Goal: Complete application form

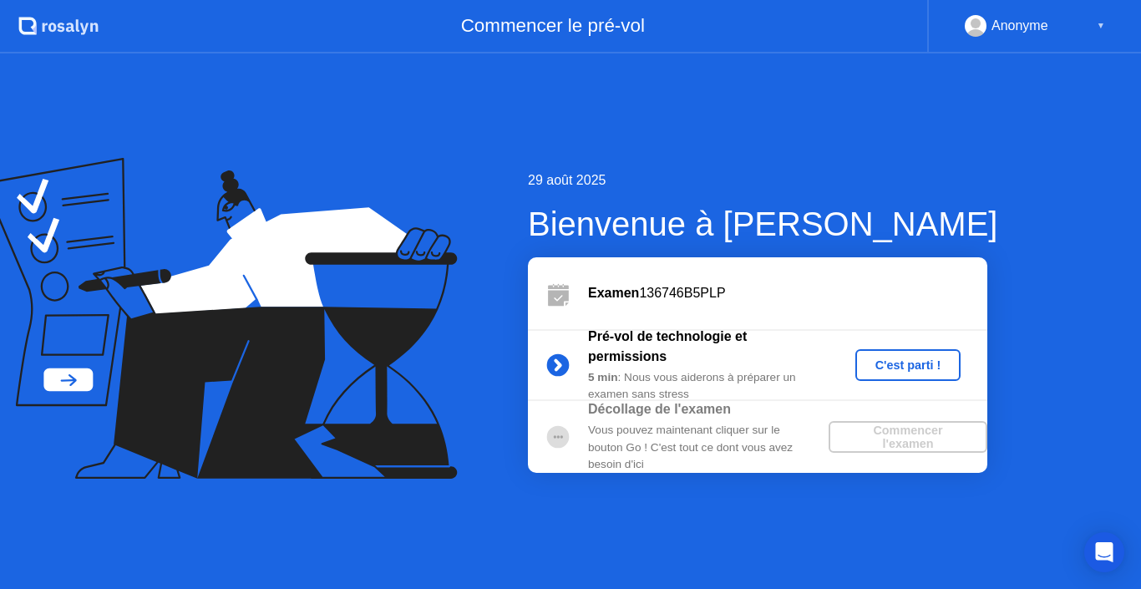
click at [913, 362] on div "C'est parti !" at bounding box center [908, 364] width 93 height 13
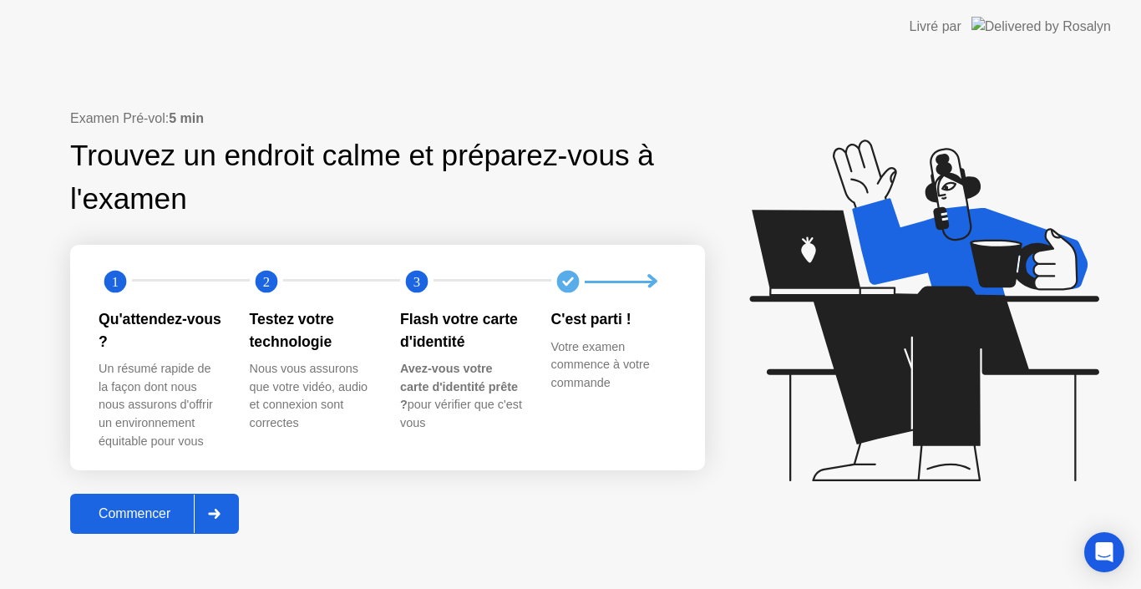
click at [151, 514] on div "Commencer" at bounding box center [134, 513] width 119 height 15
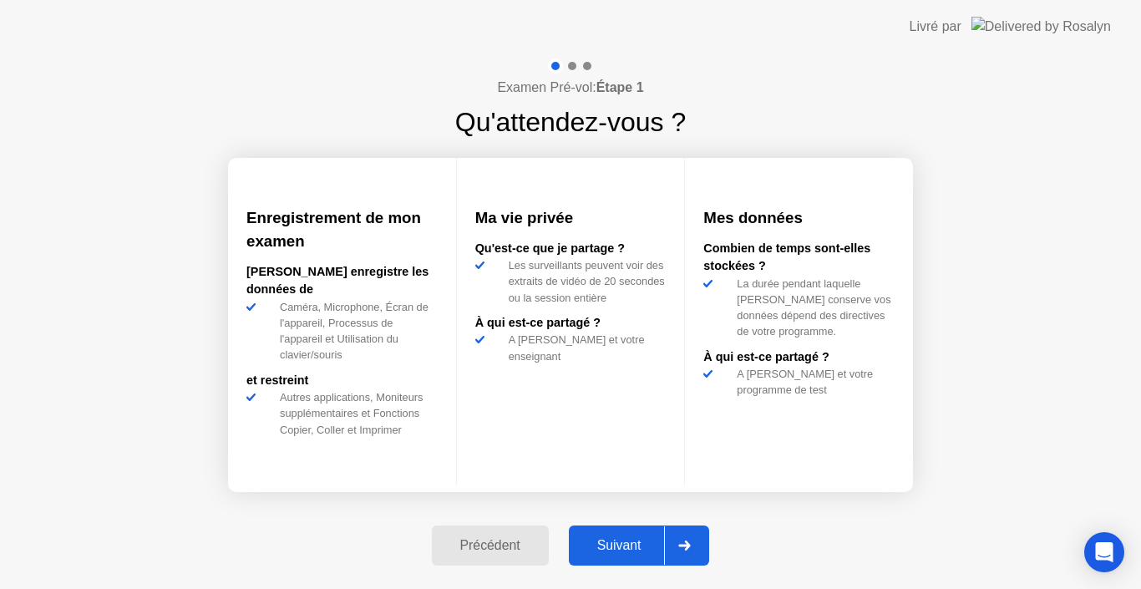
click at [626, 538] on div "Suivant" at bounding box center [619, 545] width 91 height 15
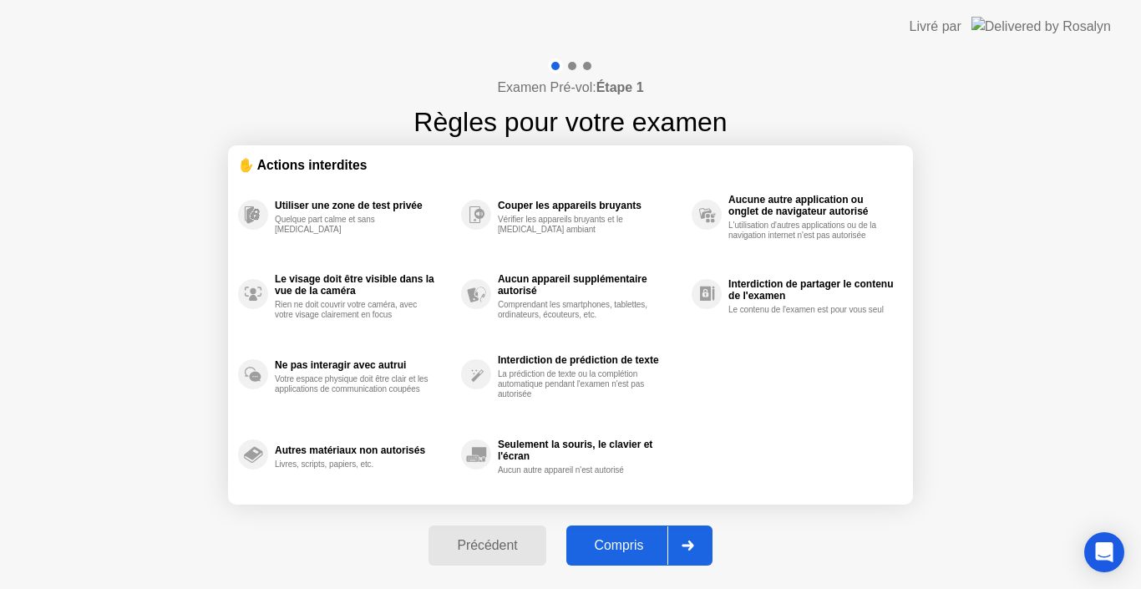
click at [647, 545] on div "Compris" at bounding box center [619, 545] width 96 height 15
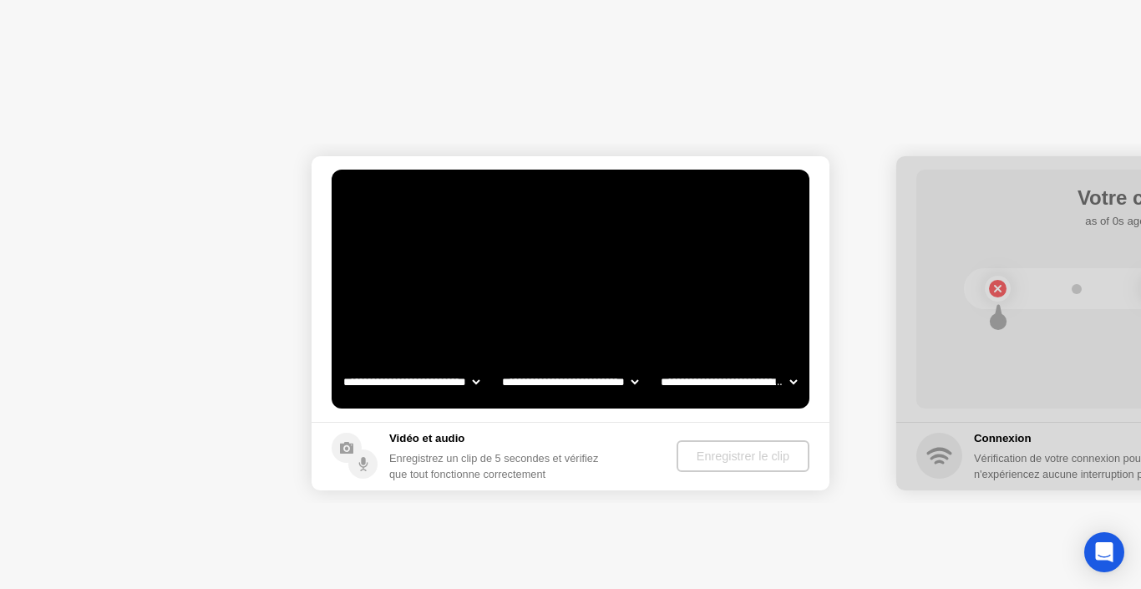
select select "**********"
select select "*******"
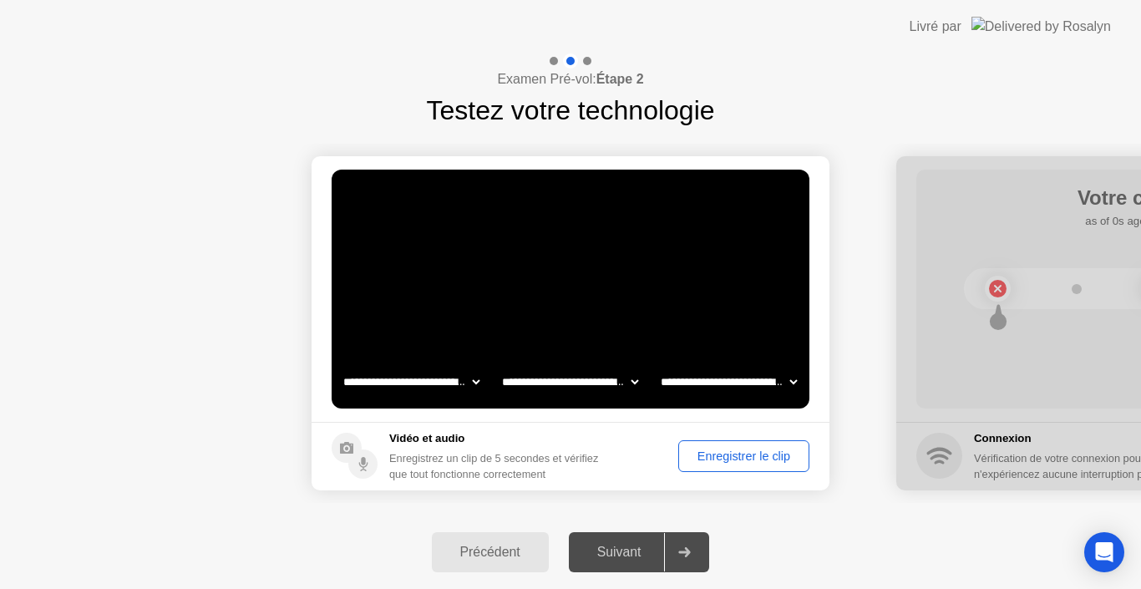
click at [733, 456] on div "Enregistrer le clip" at bounding box center [743, 455] width 119 height 13
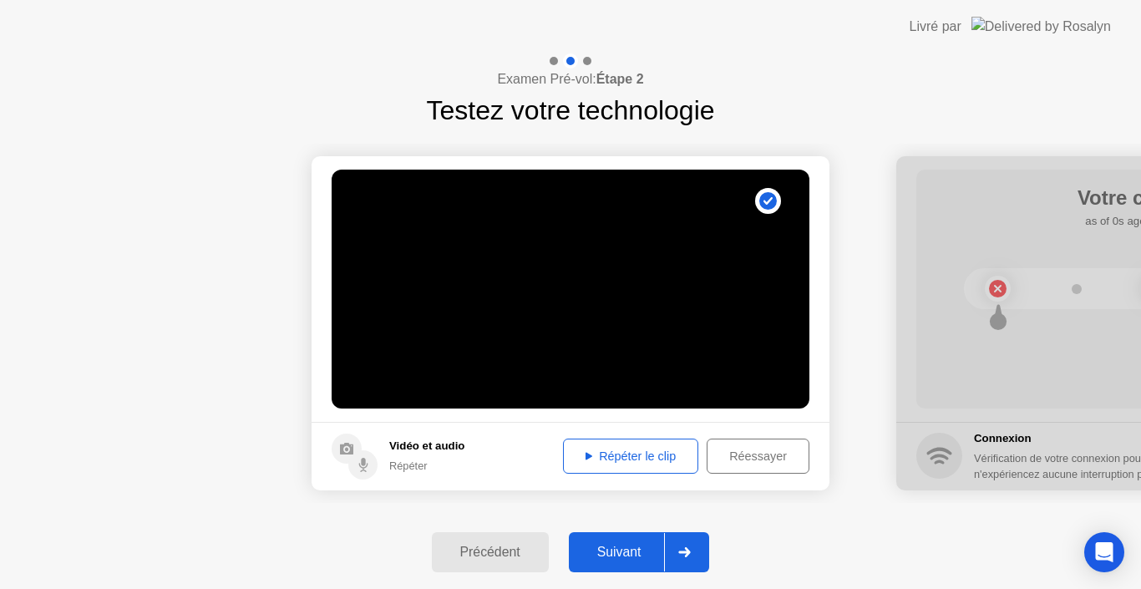
click at [626, 545] on div "Suivant" at bounding box center [619, 552] width 91 height 15
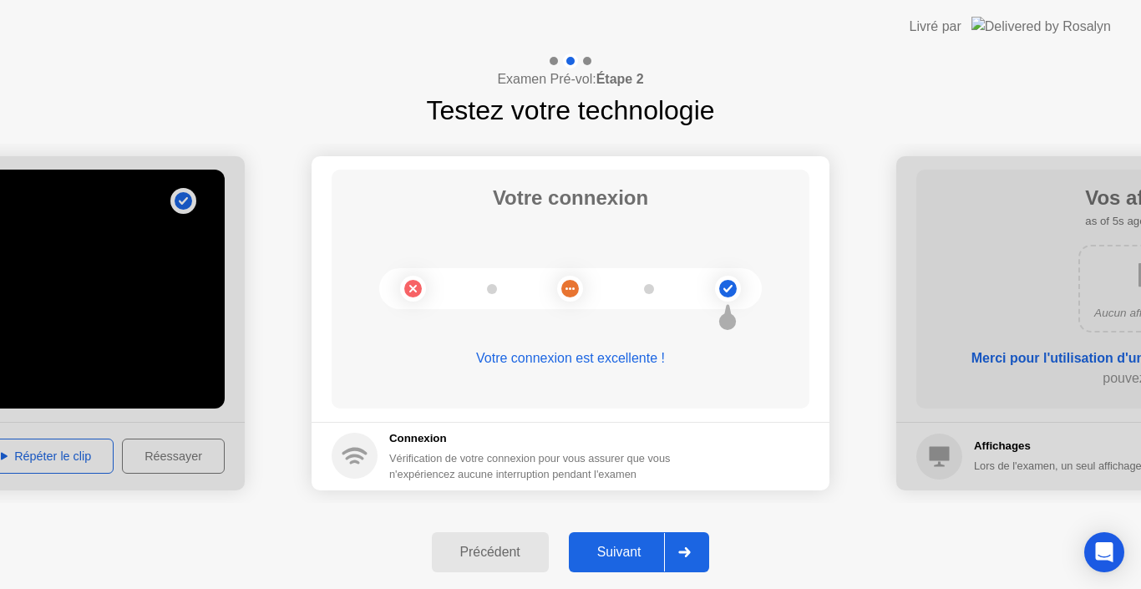
click at [626, 545] on div "Suivant" at bounding box center [619, 552] width 91 height 15
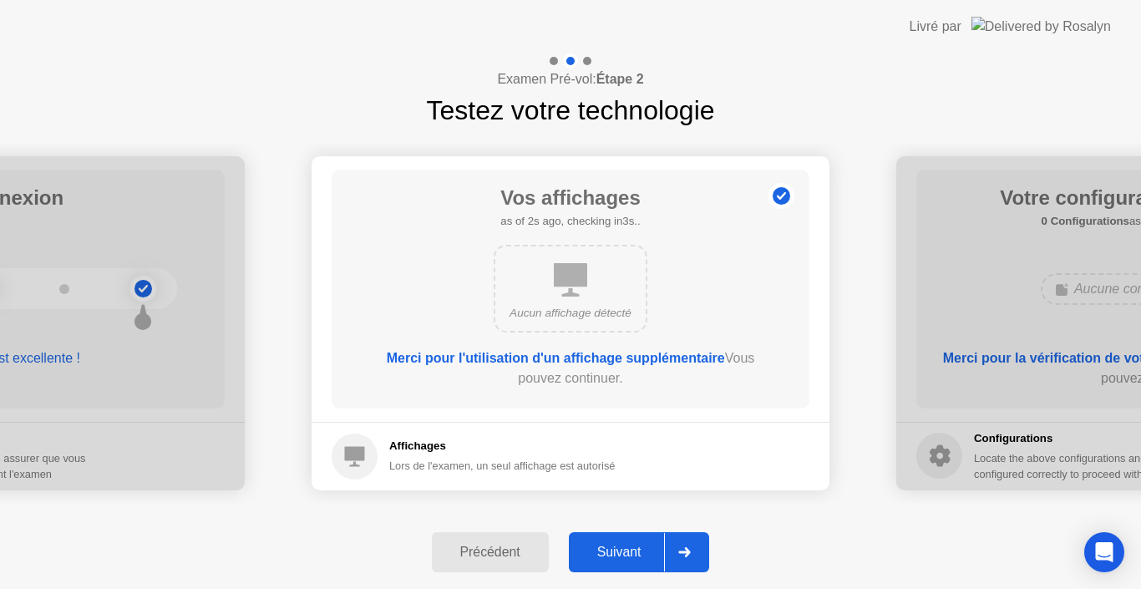
click at [626, 545] on div "Suivant" at bounding box center [619, 552] width 91 height 15
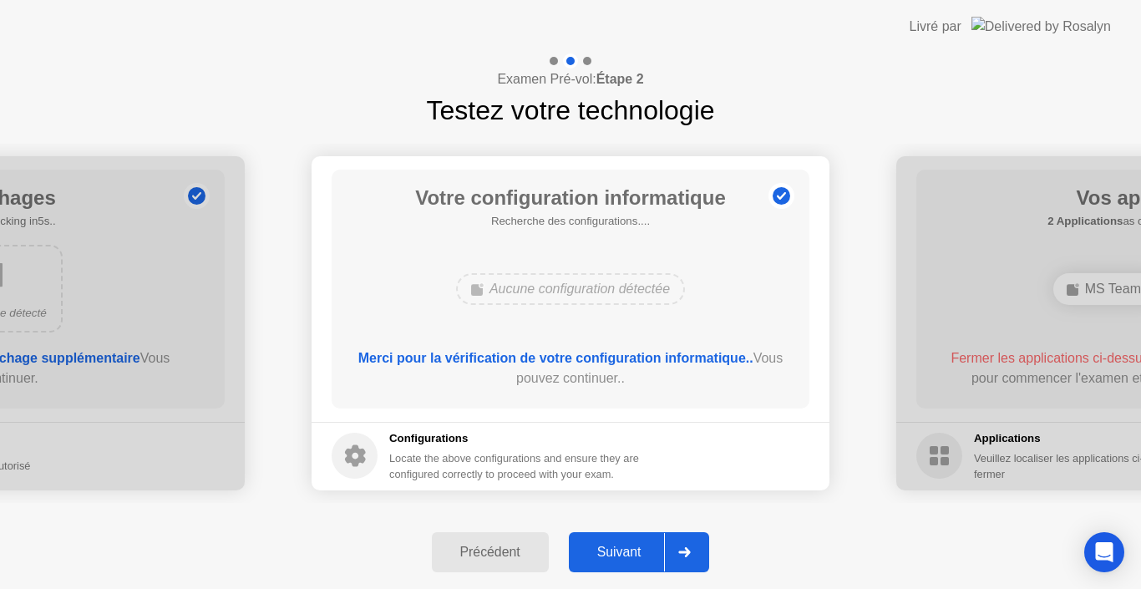
click at [626, 545] on div "Suivant" at bounding box center [619, 552] width 91 height 15
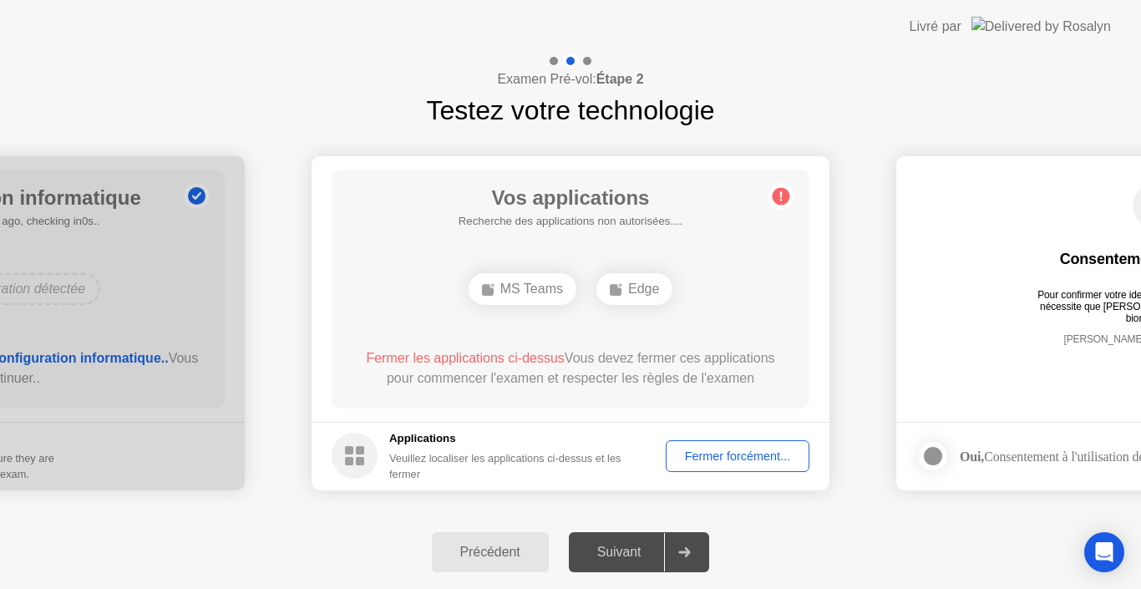
click at [733, 449] on div "Fermer forcément..." at bounding box center [738, 455] width 132 height 13
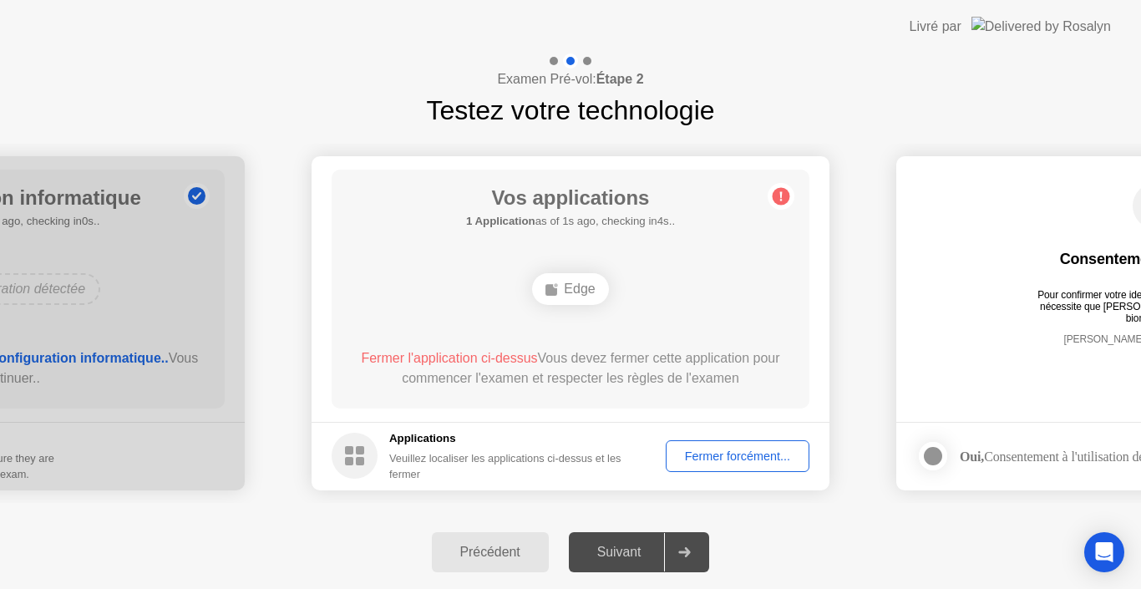
click at [729, 454] on div "Fermer forcément..." at bounding box center [738, 455] width 132 height 13
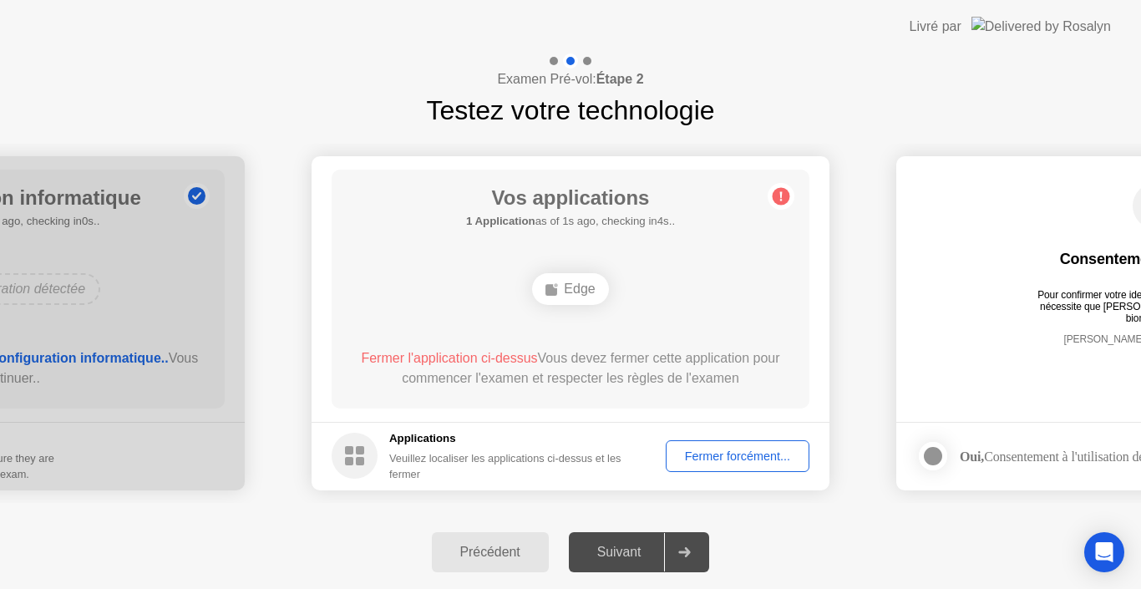
click at [729, 449] on div "Fermer forcément..." at bounding box center [738, 455] width 132 height 13
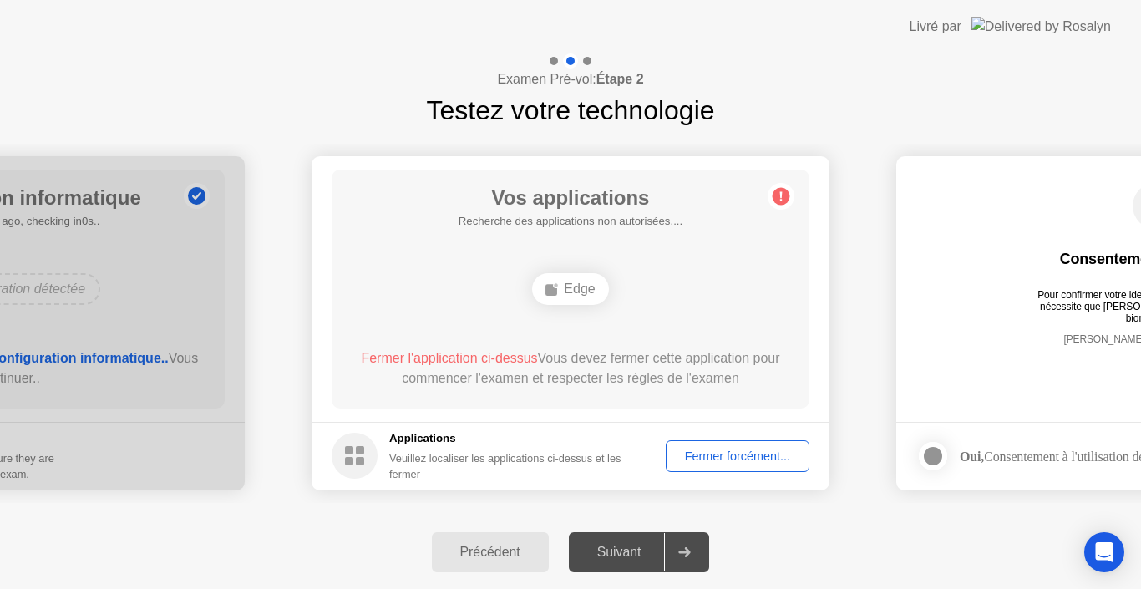
click at [725, 457] on div "Fermer forcément..." at bounding box center [738, 455] width 132 height 13
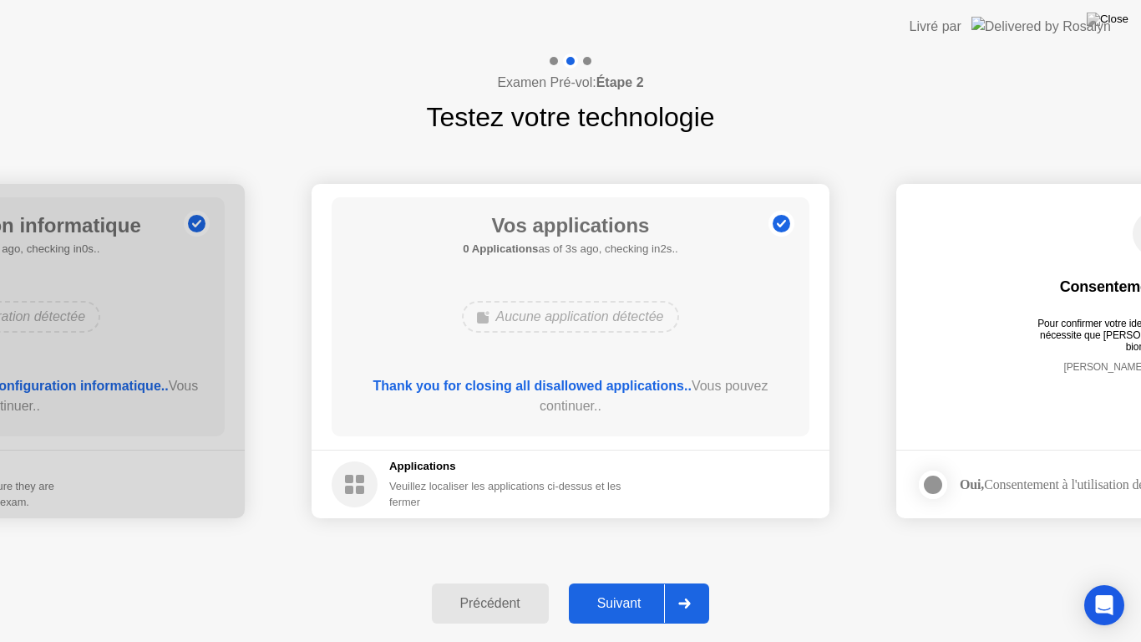
click at [620, 588] on div "Suivant" at bounding box center [619, 603] width 91 height 15
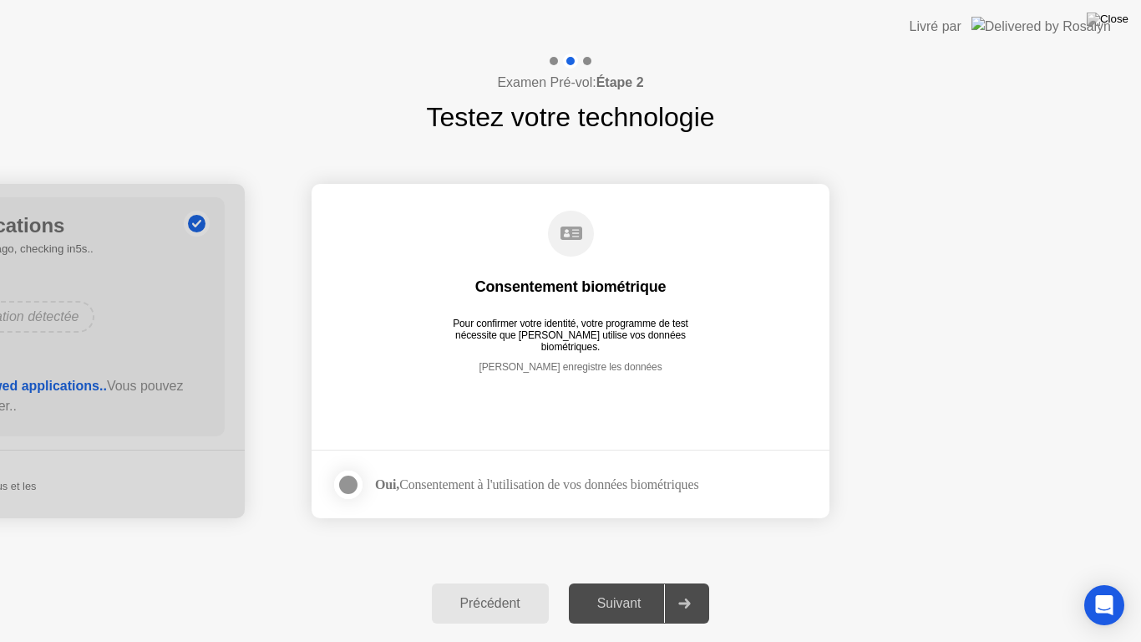
click at [351, 481] on div at bounding box center [348, 485] width 20 height 20
click at [613, 588] on div "Suivant" at bounding box center [619, 603] width 91 height 15
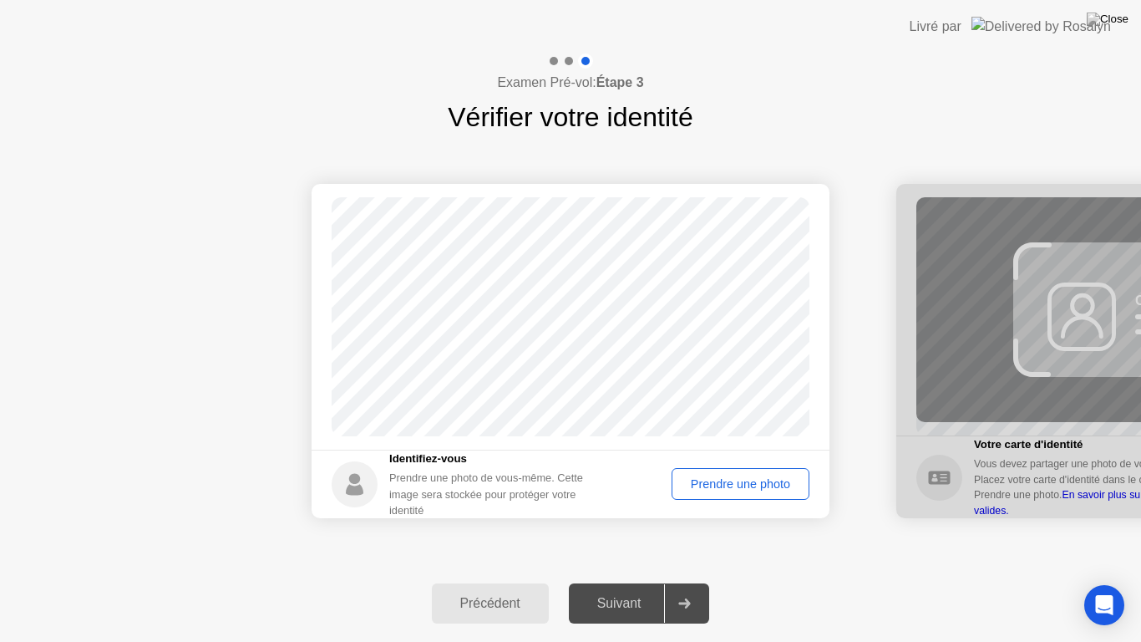
click at [705, 482] on div "Prendre une photo" at bounding box center [741, 483] width 126 height 13
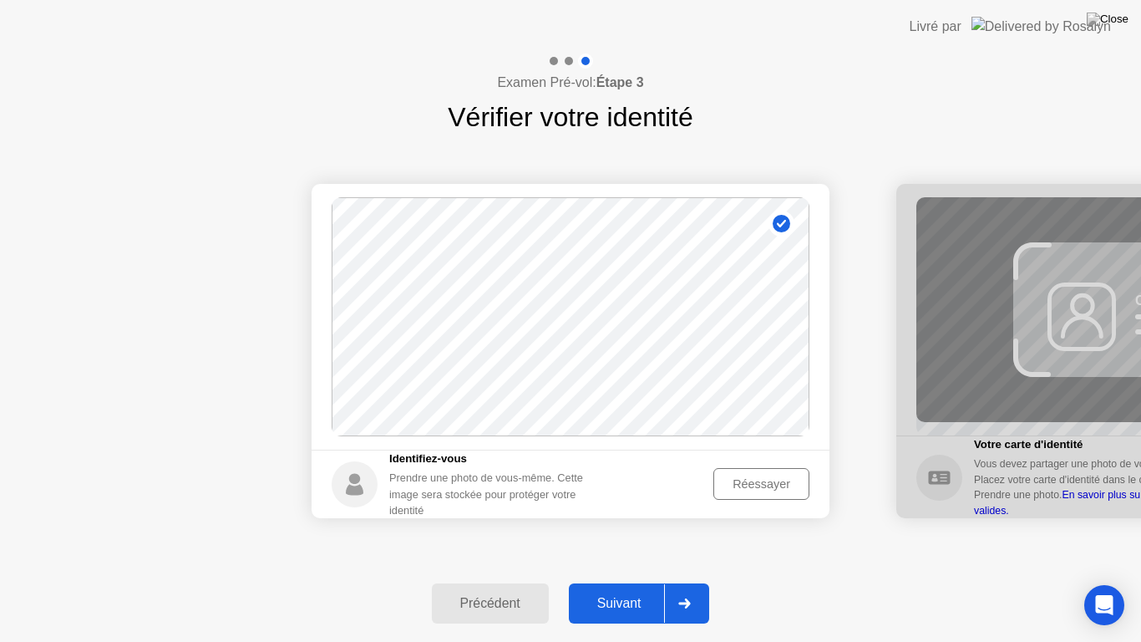
click at [632, 588] on div "Suivant" at bounding box center [619, 603] width 91 height 15
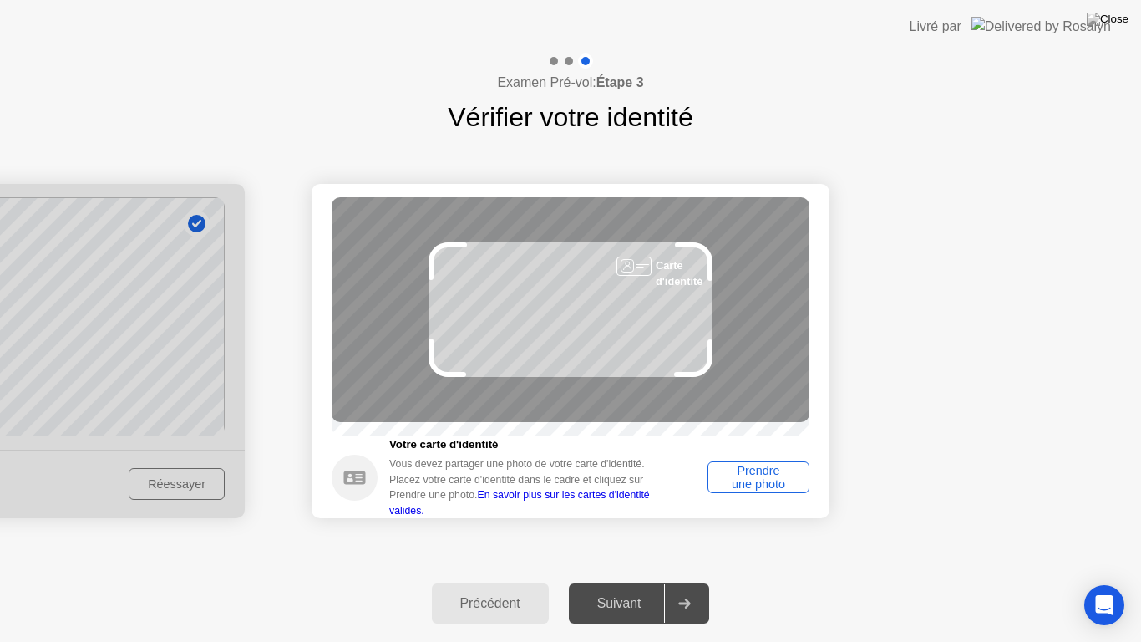
click at [759, 490] on div "Prendre une photo" at bounding box center [759, 477] width 90 height 27
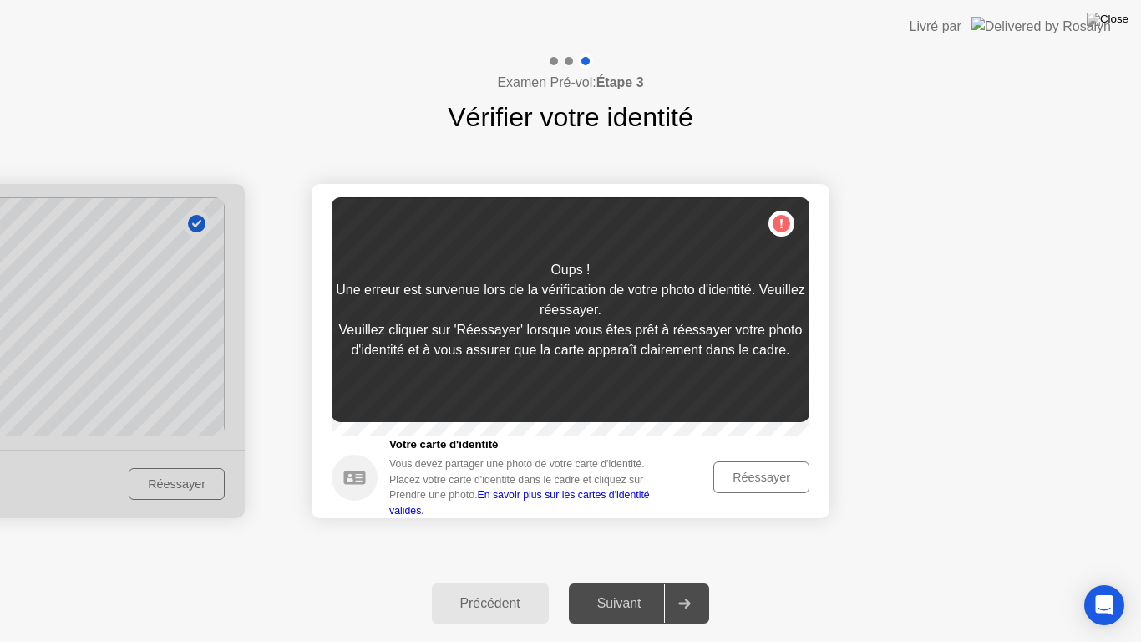
click at [735, 475] on div "Réessayer" at bounding box center [761, 476] width 84 height 13
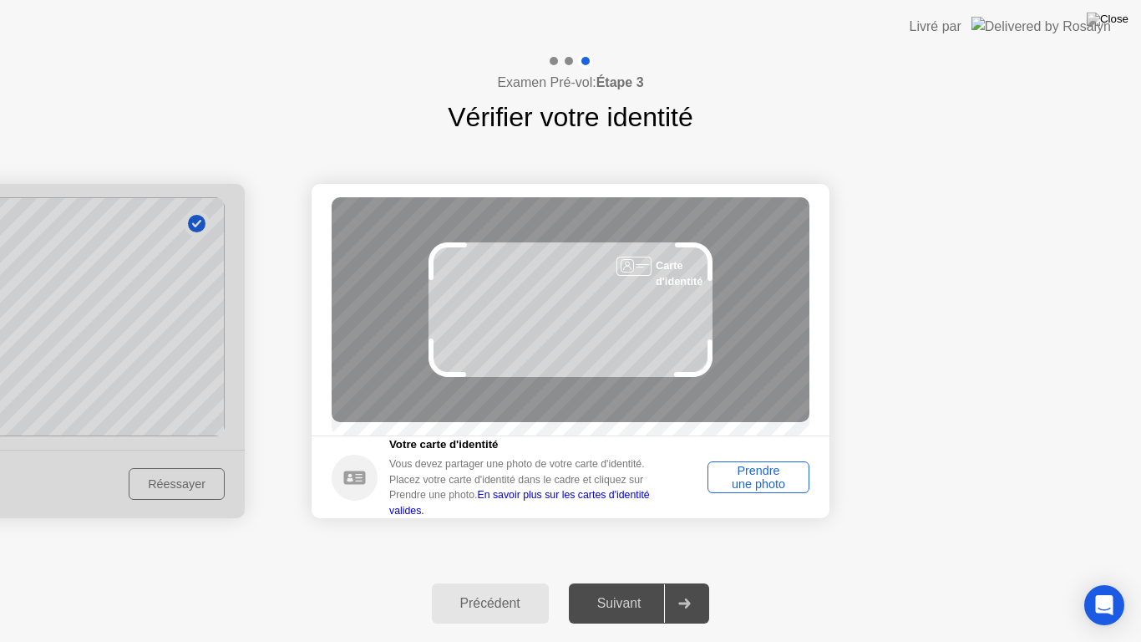
click at [585, 588] on div "Examen Pré-vol: Étape 3 Vérifier votre identité Succès Photo correcte Identifie…" at bounding box center [570, 347] width 1141 height 588
click at [597, 588] on div "Suivant" at bounding box center [619, 603] width 91 height 15
click at [751, 481] on div "Prendre une photo" at bounding box center [759, 477] width 90 height 27
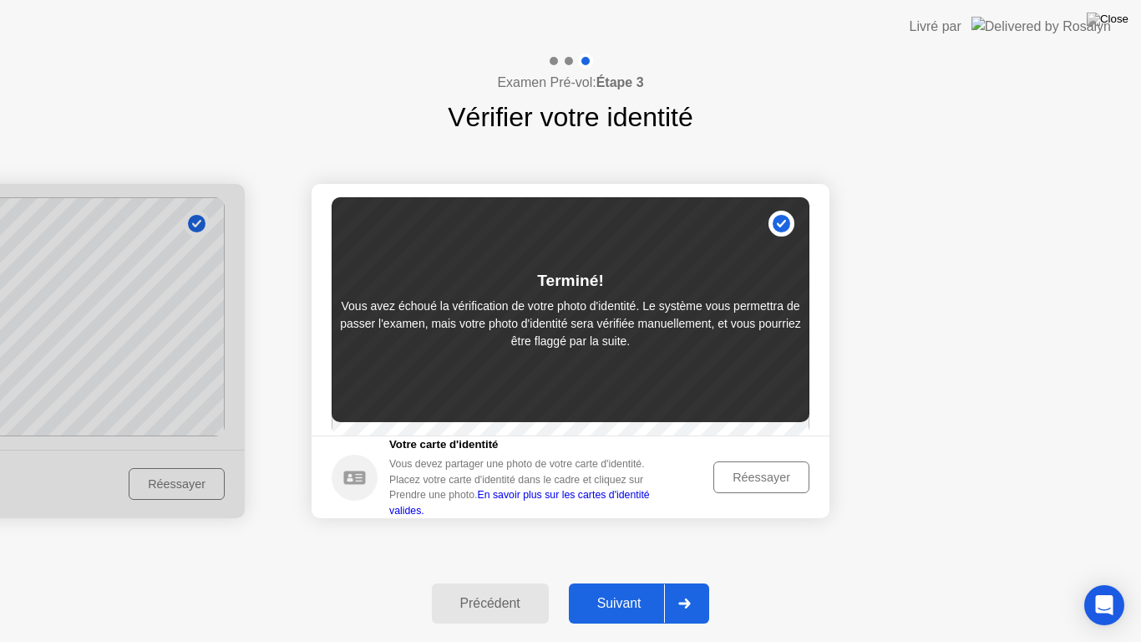
click at [624, 588] on div "Suivant" at bounding box center [619, 603] width 91 height 15
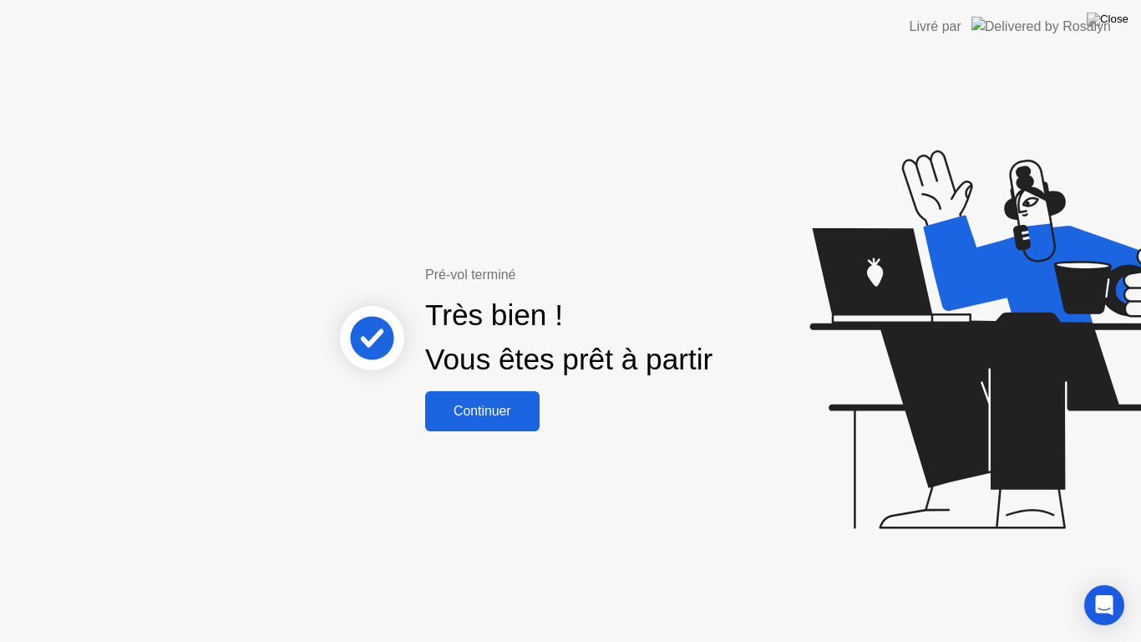
click at [474, 409] on div "Continuer" at bounding box center [482, 411] width 104 height 15
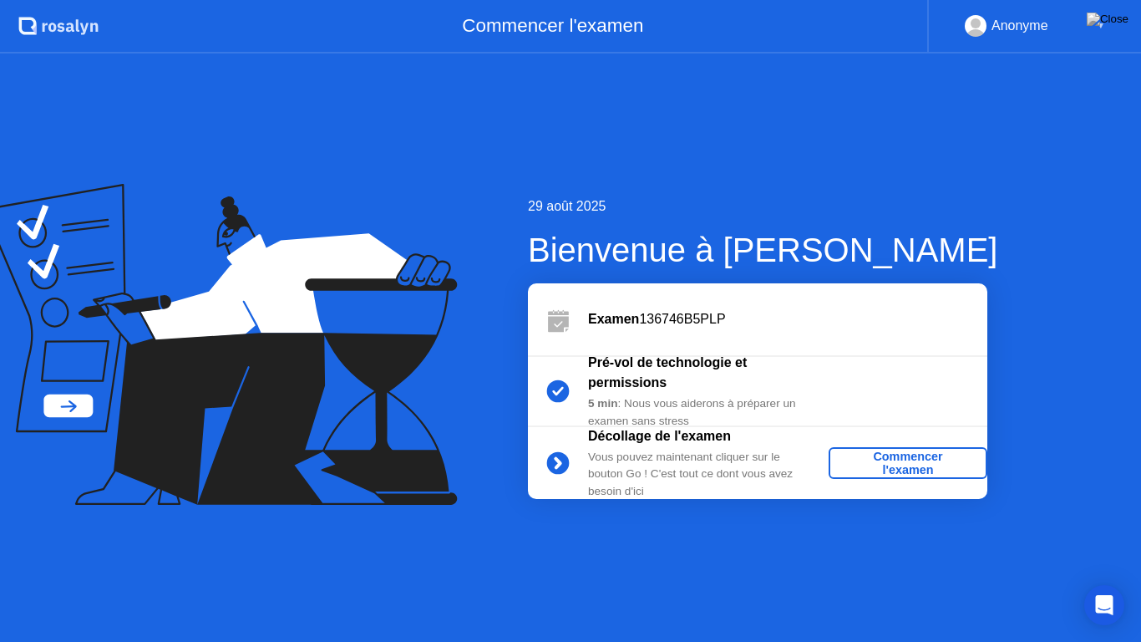
click at [913, 457] on div "Commencer l'examen" at bounding box center [907, 462] width 145 height 27
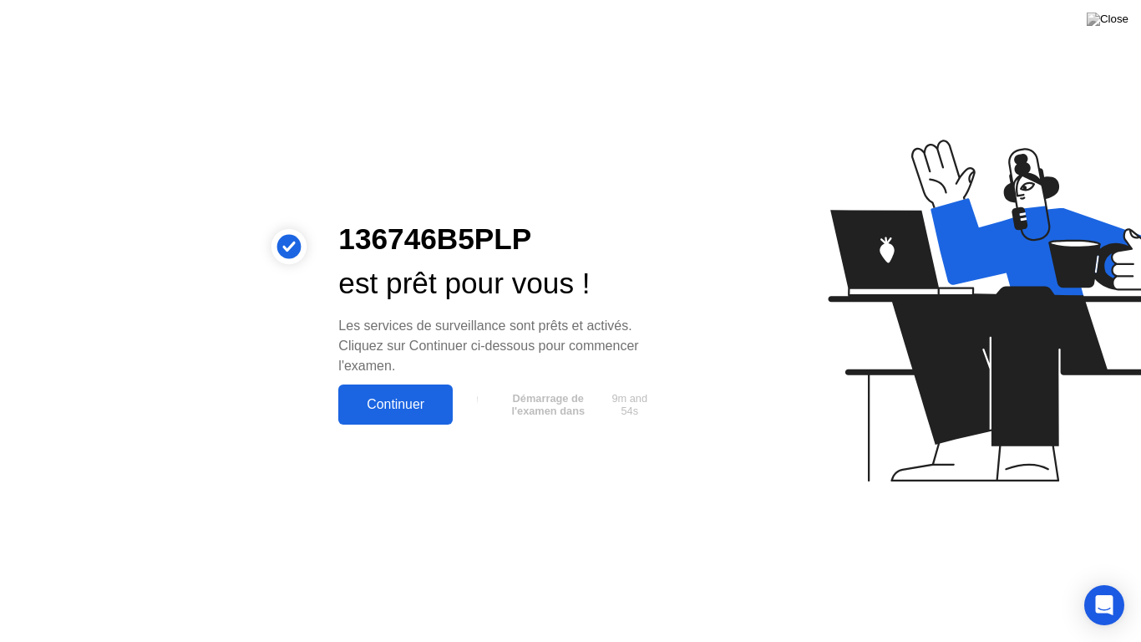
click at [398, 406] on div "Continuer" at bounding box center [395, 404] width 104 height 15
